Goal: Find specific page/section: Find specific page/section

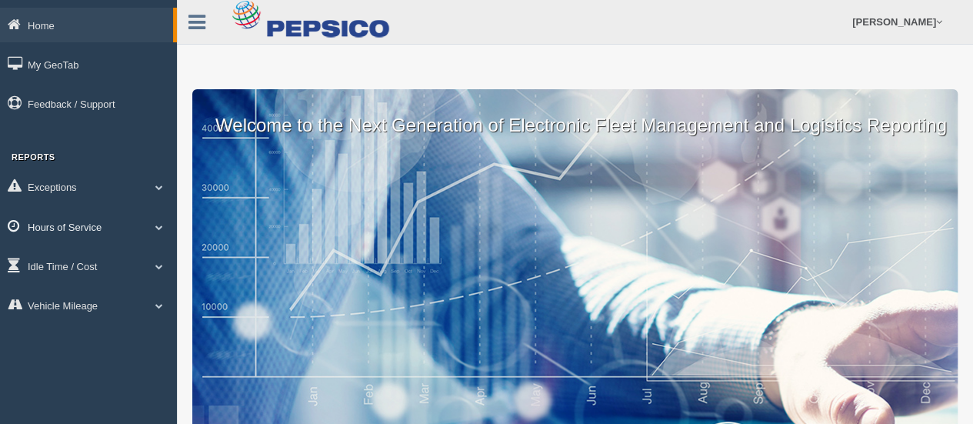
click at [125, 230] on link "Hours of Service" at bounding box center [88, 226] width 177 height 35
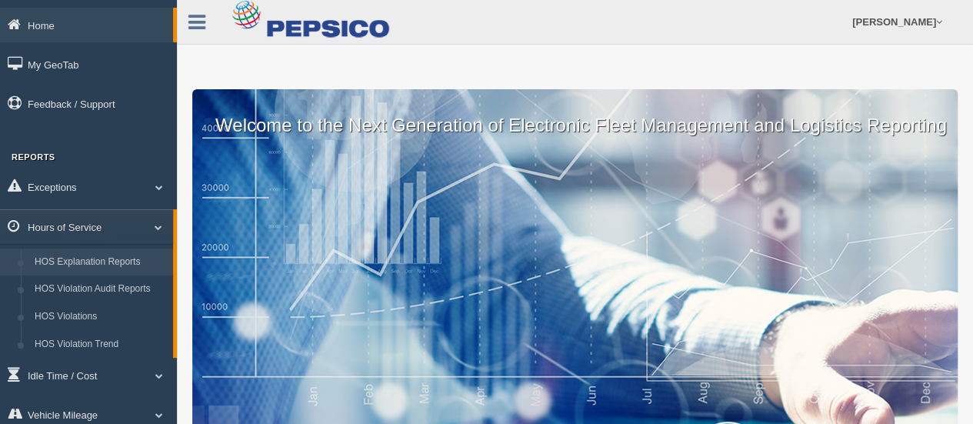
click at [128, 261] on link "HOS Explanation Reports" at bounding box center [100, 262] width 145 height 28
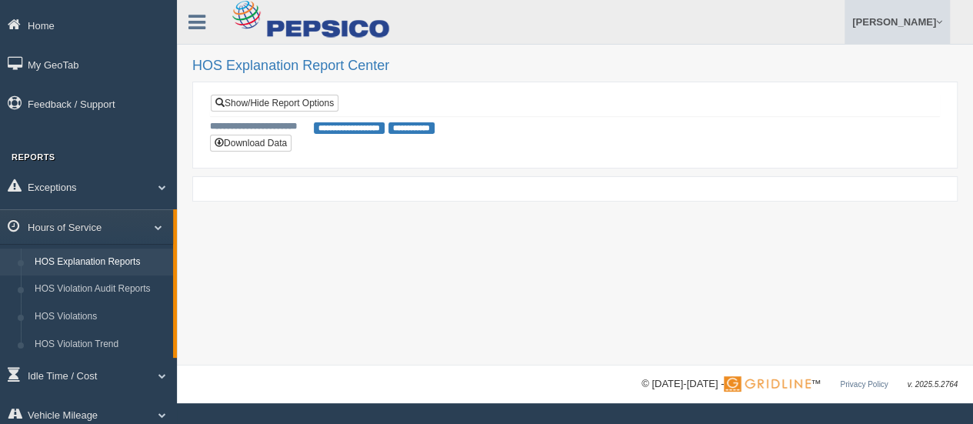
click at [886, 27] on link "[PERSON_NAME]" at bounding box center [896, 22] width 105 height 44
click at [801, 99] on link "Log Off" at bounding box center [865, 92] width 168 height 32
